Goal: Information Seeking & Learning: Learn about a topic

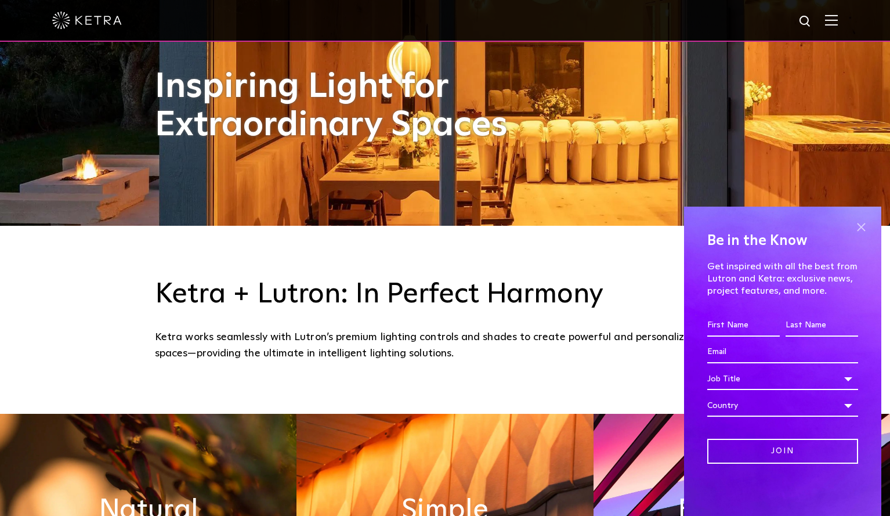
click at [865, 223] on span at bounding box center [860, 226] width 17 height 17
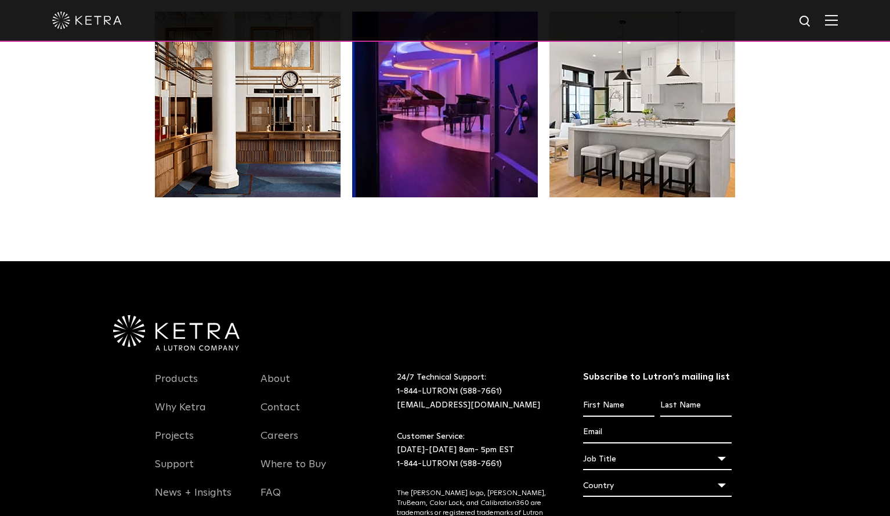
scroll to position [2379, 0]
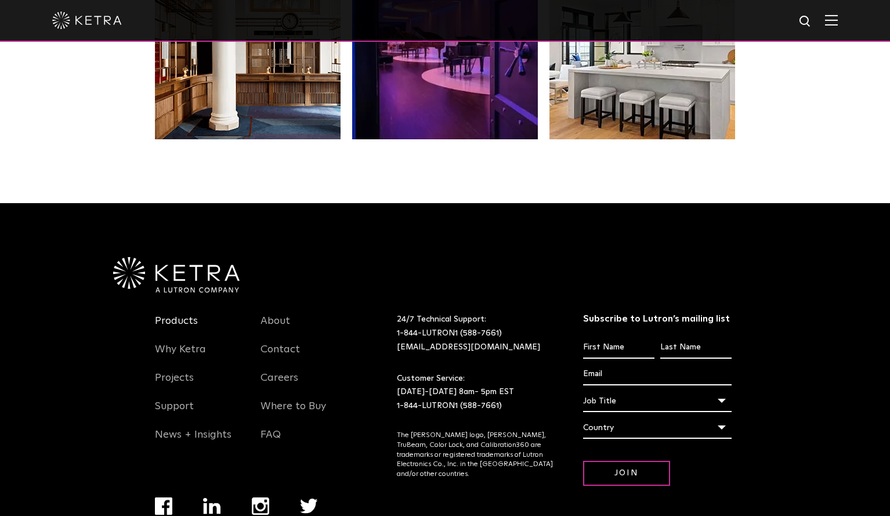
click at [183, 321] on link "Products" at bounding box center [176, 327] width 43 height 27
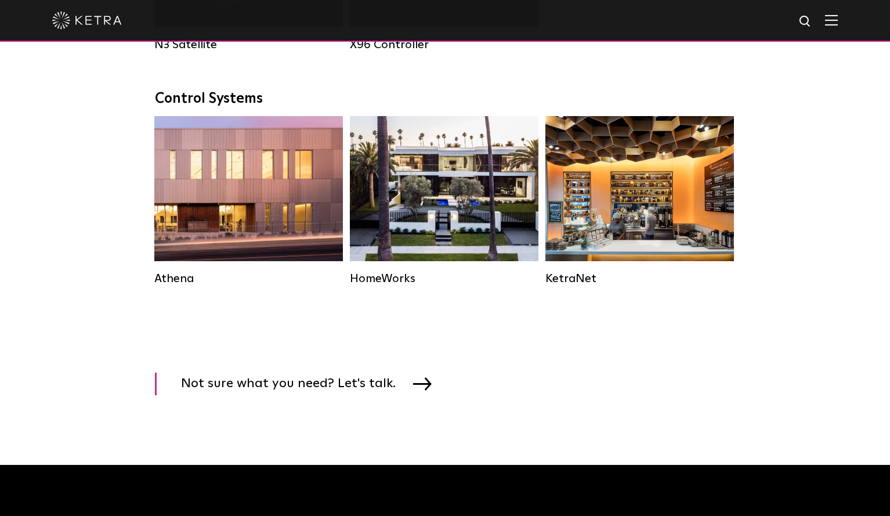
scroll to position [1799, 0]
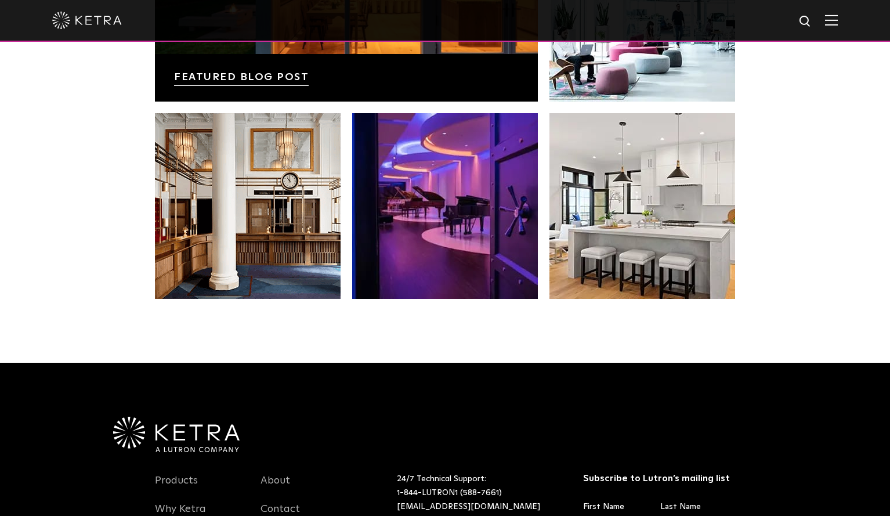
scroll to position [2379, 0]
